Goal: Information Seeking & Learning: Learn about a topic

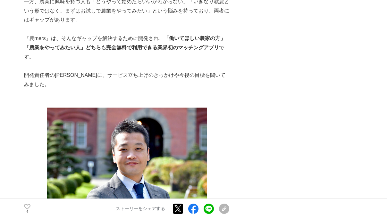
scroll to position [301, 0]
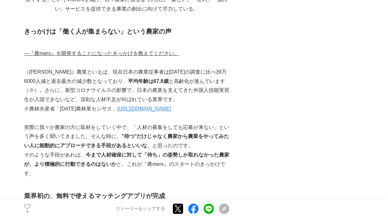
scroll to position [566, 0]
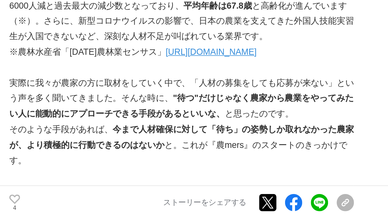
scroll to position [557, 0]
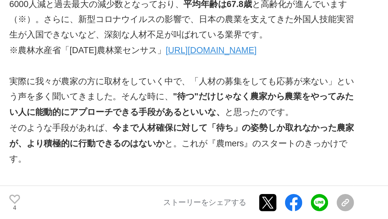
click at [171, 116] on link "[URL][DOMAIN_NAME]" at bounding box center [144, 118] width 54 height 5
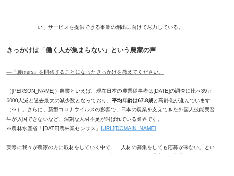
scroll to position [570, 0]
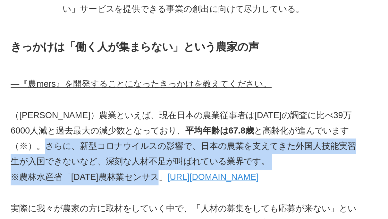
drag, startPoint x: 204, startPoint y: 69, endPoint x: 116, endPoint y: 94, distance: 91.1
copy div "さらに、新型コロナウイルスの影響で、日本の農業を支えてきた外国人技能実習生が入国できないなど、深刻な人材不足が叫ばれている業界です。 ※農林水産省「[DATE…"
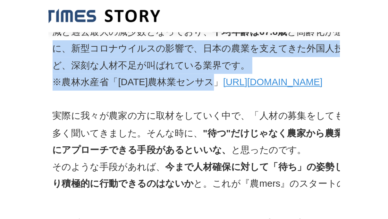
scroll to position [570, 0]
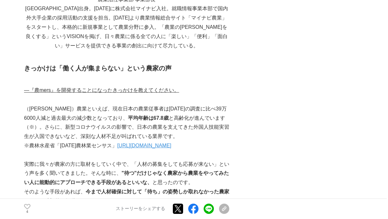
scroll to position [531, 0]
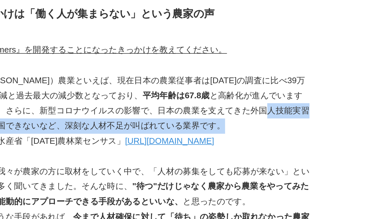
drag, startPoint x: 163, startPoint y: 116, endPoint x: 137, endPoint y: 127, distance: 28.3
click at [137, 127] on p "（池本）農業といえば、現在日本の農業従事者は5年前の調査に比べ39万6000人減と過去最大の減少数となっており、 平均年齢は67.8歳 と高齢化が進んでいます…" at bounding box center [126, 121] width 205 height 37
click at [133, 127] on p "（池本）農業といえば、現在日本の農業従事者は5年前の調査に比べ39万6000人減と過去最大の減少数となっており、 平均年齢は67.8歳 と高齢化が進んでいます…" at bounding box center [126, 121] width 205 height 37
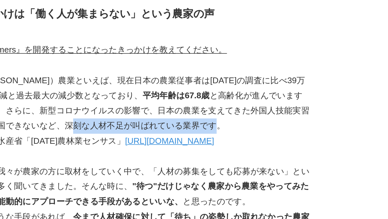
drag, startPoint x: 133, startPoint y: 127, endPoint x: 45, endPoint y: 128, distance: 88.2
click at [45, 128] on p "（池本）農業といえば、現在日本の農業従事者は5年前の調査に比べ39万6000人減と過去最大の減少数となっており、 平均年齢は67.8歳 と高齢化が進んでいます…" at bounding box center [126, 121] width 205 height 37
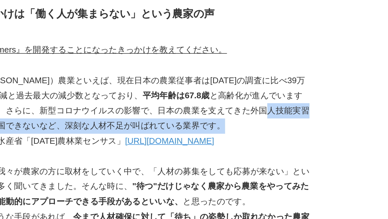
drag, startPoint x: 163, startPoint y: 116, endPoint x: 154, endPoint y: 126, distance: 13.9
click at [154, 126] on p "（池本）農業といえば、現在日本の農業従事者は5年前の調査に比べ39万6000人減と過去最大の減少数となっており、 平均年齢は67.8歳 と高齢化が進んでいます…" at bounding box center [126, 121] width 205 height 37
copy p "人技能実習生が入国できないなど、深刻な人材不足が叫ばれている業界です。"
